Goal: Check status: Check status

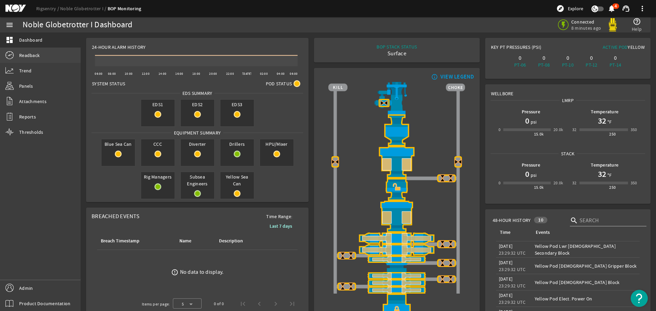
click at [26, 57] on span "Readback" at bounding box center [29, 55] width 21 height 7
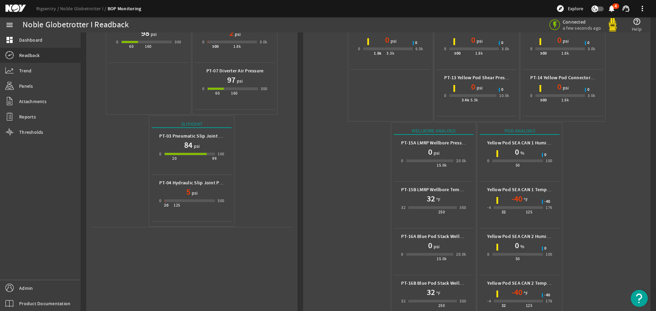
scroll to position [211, 0]
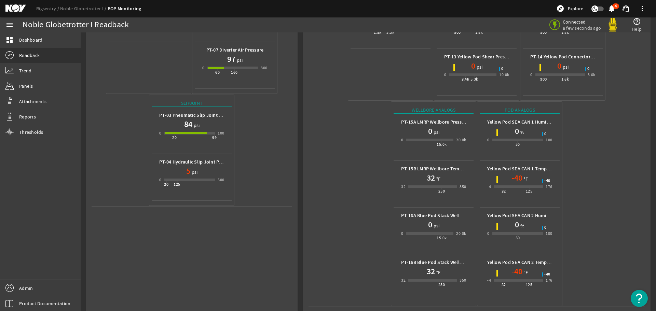
click at [12, 8] on mat-icon at bounding box center [20, 8] width 31 height 8
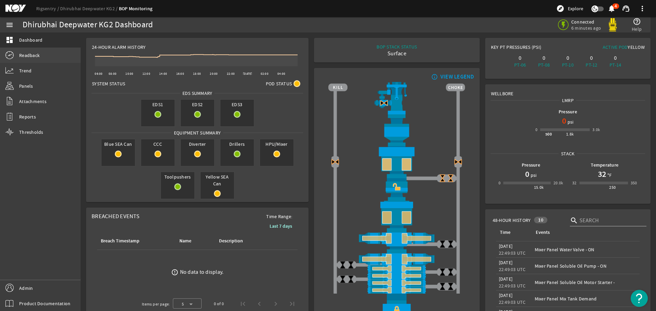
click at [31, 56] on span "Readback" at bounding box center [29, 55] width 21 height 7
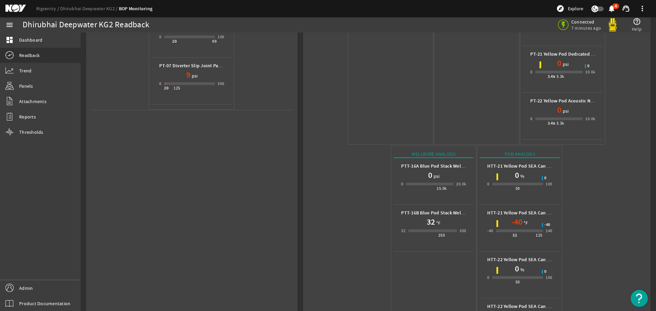
scroll to position [317, 0]
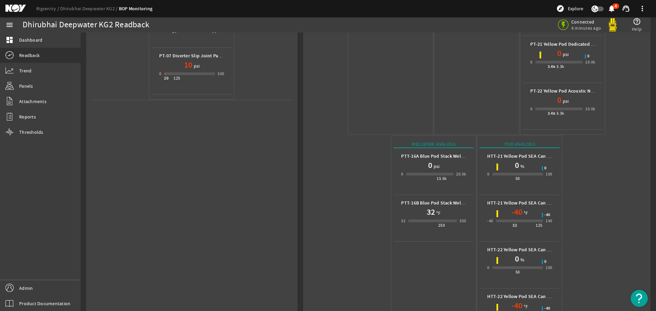
click at [16, 6] on mat-icon at bounding box center [20, 8] width 31 height 8
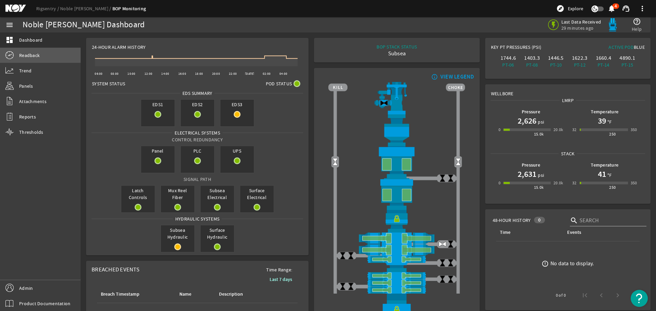
click at [34, 55] on span "Readback" at bounding box center [29, 55] width 21 height 7
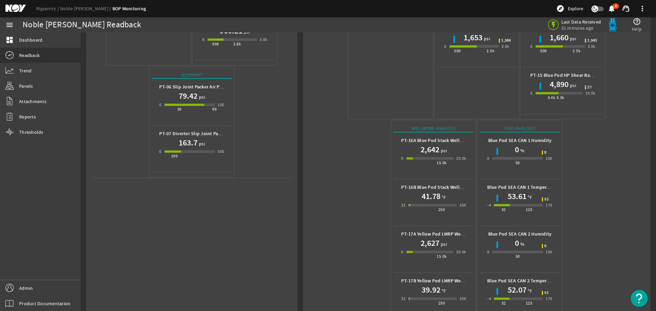
scroll to position [258, 0]
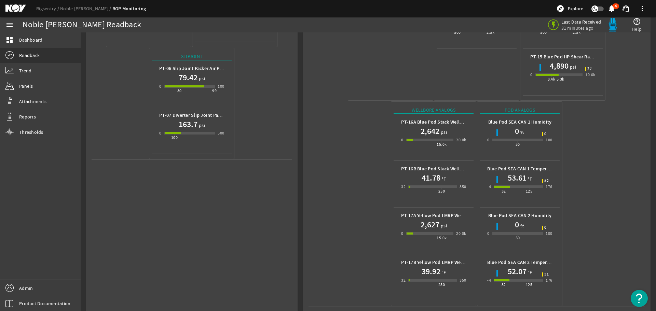
click at [19, 7] on mat-icon at bounding box center [20, 8] width 31 height 8
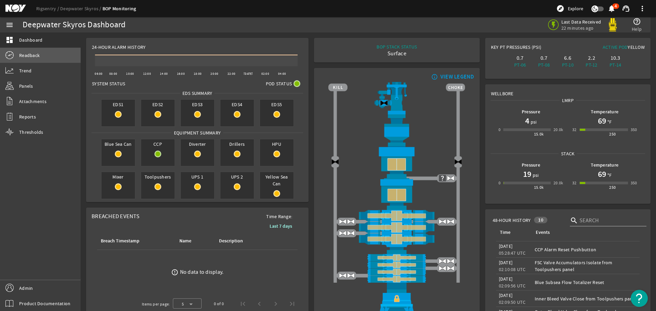
click at [30, 56] on span "Readback" at bounding box center [29, 55] width 21 height 7
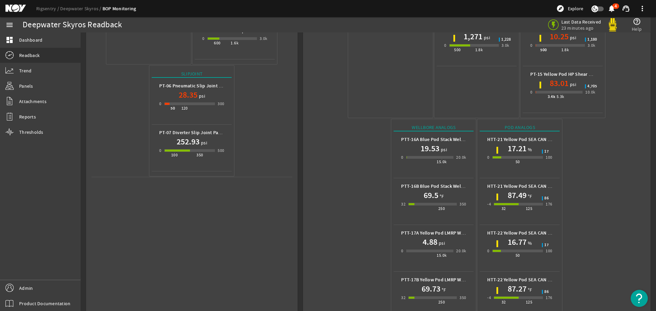
scroll to position [258, 0]
